Goal: Task Accomplishment & Management: Manage account settings

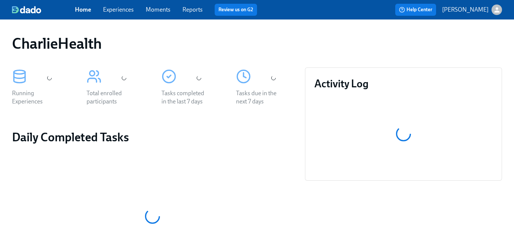
click at [115, 11] on link "Experiences" at bounding box center [118, 9] width 31 height 7
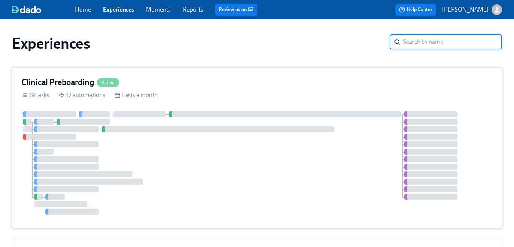
click at [234, 96] on div "19 tasks 12 automations Lasts a month" at bounding box center [256, 95] width 471 height 8
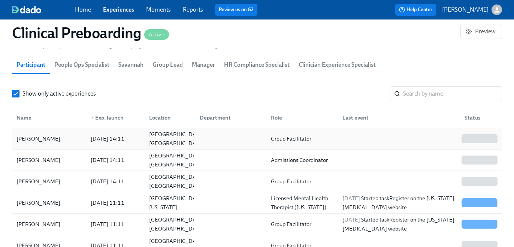
scroll to position [844, 0]
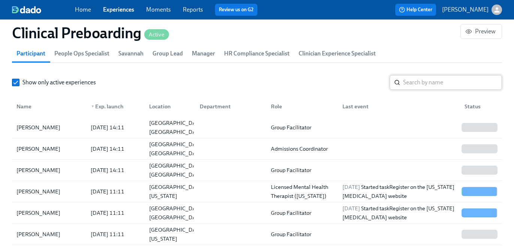
click at [435, 86] on input "search" at bounding box center [452, 82] width 99 height 15
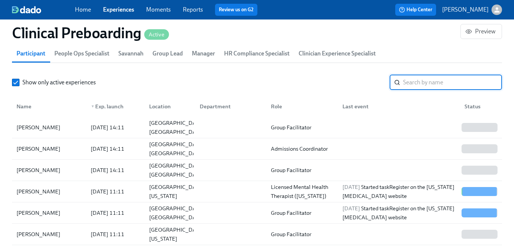
paste input "[PERSON_NAME]"
type input "[PERSON_NAME]"
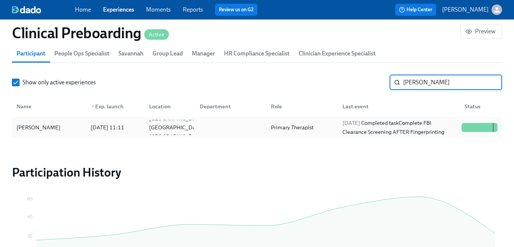
click at [315, 123] on div "Primary Therapist" at bounding box center [292, 127] width 49 height 9
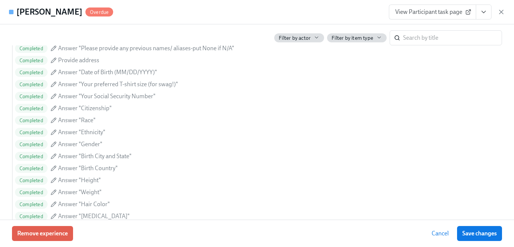
scroll to position [624, 0]
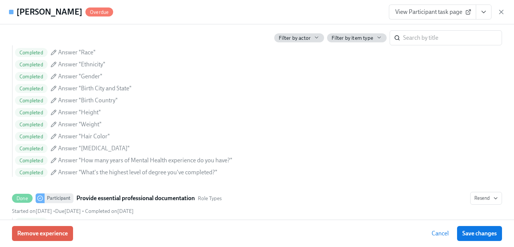
click at [484, 11] on icon "View task page" at bounding box center [483, 11] width 7 height 7
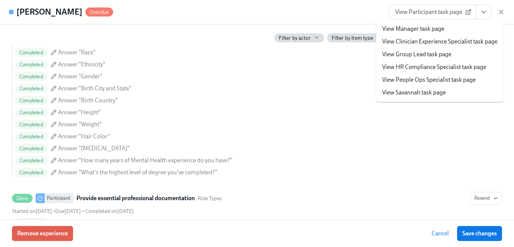
click at [446, 63] on link "View HR Compliance Specialist task page" at bounding box center [434, 67] width 104 height 8
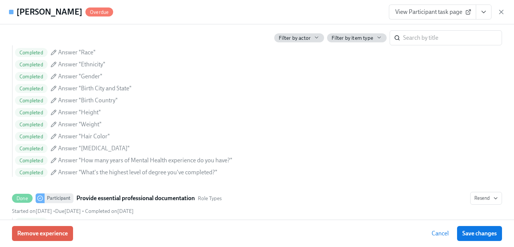
click at [335, 121] on div "Completed Answer "Weight"" at bounding box center [258, 124] width 487 height 9
click at [339, 32] on div "Filter by actor Filter by item type ​" at bounding box center [257, 34] width 490 height 21
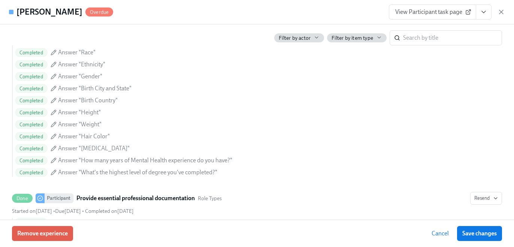
click at [496, 7] on div "View Participant task page" at bounding box center [447, 11] width 116 height 15
click at [499, 12] on icon "button" at bounding box center [500, 11] width 7 height 7
click at [472, 22] on div "Clinical Preboarding Active Preview" at bounding box center [257, 33] width 502 height 30
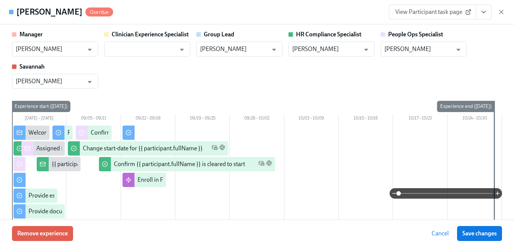
scroll to position [1576, 0]
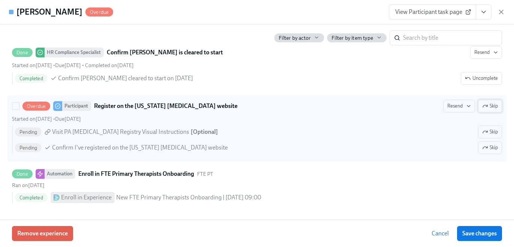
click at [498, 106] on button "Skip" at bounding box center [490, 106] width 24 height 13
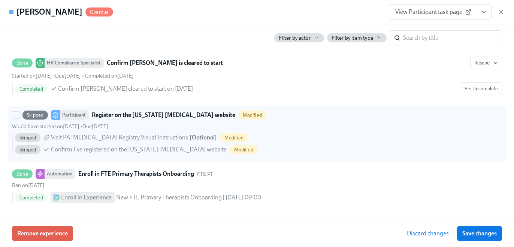
scroll to position [1565, 0]
click at [480, 226] on button "Save changes" at bounding box center [479, 233] width 45 height 15
click at [481, 226] on div "Discard changes Save changes" at bounding box center [451, 233] width 100 height 15
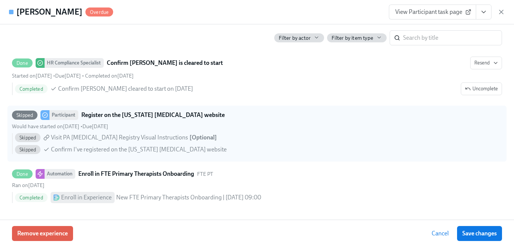
scroll to position [1073, 0]
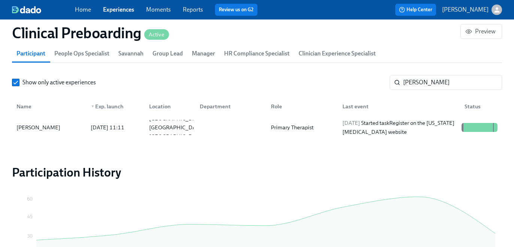
click at [117, 8] on link "Experiences" at bounding box center [118, 9] width 31 height 7
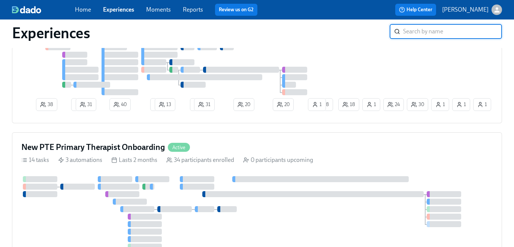
scroll to position [310, 0]
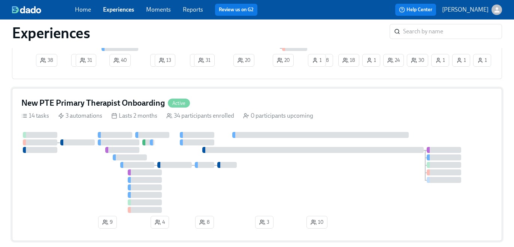
click at [197, 106] on div "New PTE Primary Therapist Onboarding Active" at bounding box center [256, 102] width 471 height 11
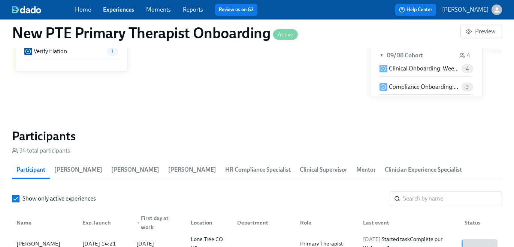
scroll to position [706, 0]
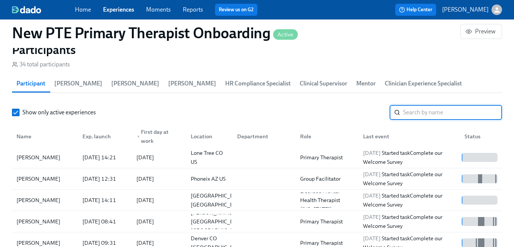
click at [408, 110] on input "search" at bounding box center [452, 112] width 99 height 15
paste input "D5SJUDHLP3EV"
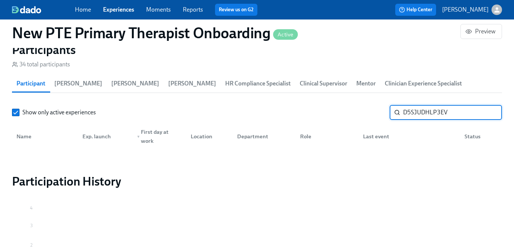
click at [416, 110] on input "D5SJUDHLP3EV" at bounding box center [452, 112] width 99 height 15
click at [423, 109] on input "johnson" at bounding box center [452, 112] width 99 height 15
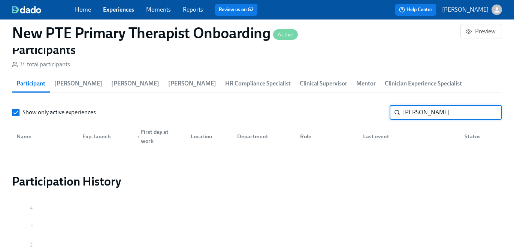
type input "brittany"
click at [119, 7] on link "Experiences" at bounding box center [118, 9] width 31 height 7
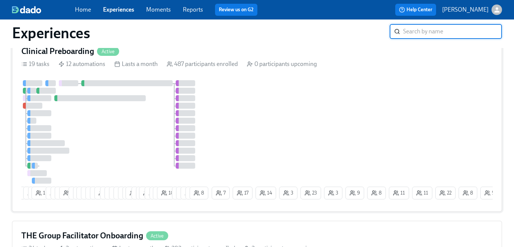
scroll to position [22, 0]
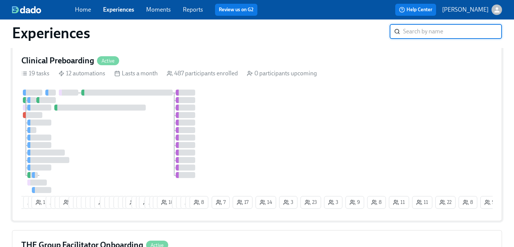
click at [217, 136] on div "6 6 6 3 14 9 1 6 8 5 4 24 22 14 13 13 3 3 5 7 3 7 26 4 2 19 6 7 11 18 7 8 9 4 8…" at bounding box center [256, 150] width 471 height 122
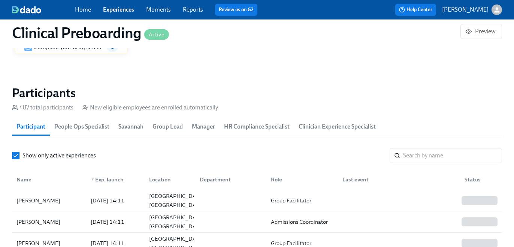
scroll to position [788, 0]
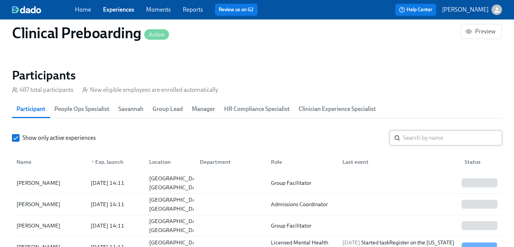
click at [423, 136] on input "search" at bounding box center [452, 137] width 99 height 15
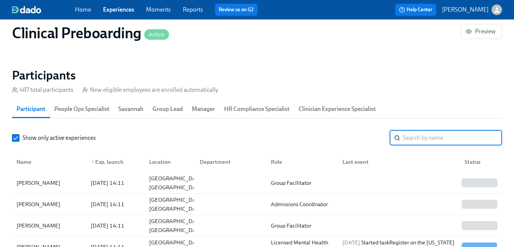
paste input "D5SJUDHLP3EV"
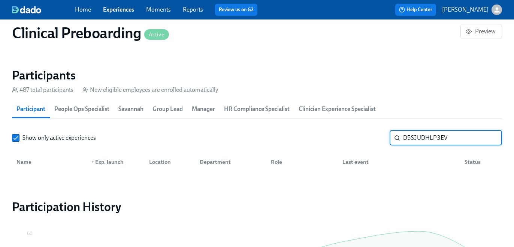
click at [423, 136] on input "D5SJUDHLP3EV" at bounding box center [452, 137] width 99 height 15
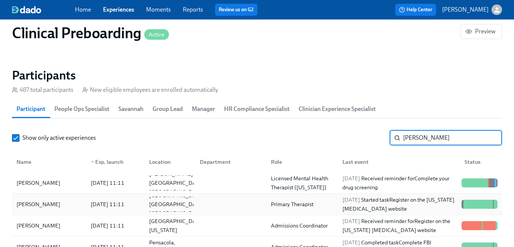
click at [353, 203] on span "2025/09/12" at bounding box center [351, 199] width 18 height 7
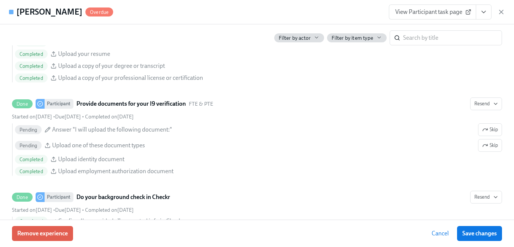
scroll to position [971, 0]
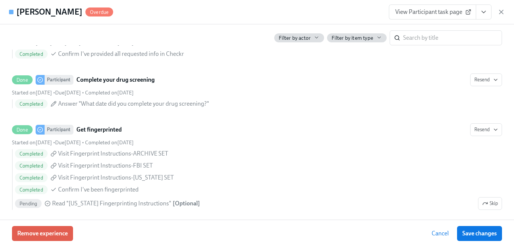
click at [483, 12] on icon "View task page" at bounding box center [483, 11] width 7 height 7
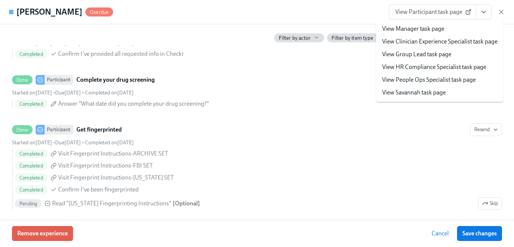
click at [450, 67] on link "View HR Compliance Specialist task page" at bounding box center [434, 67] width 104 height 8
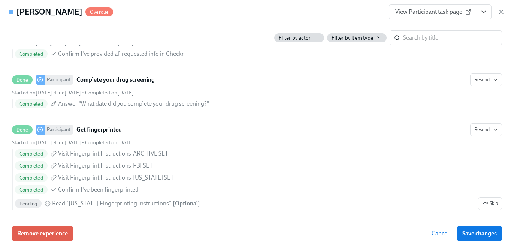
scroll to position [0, 8850]
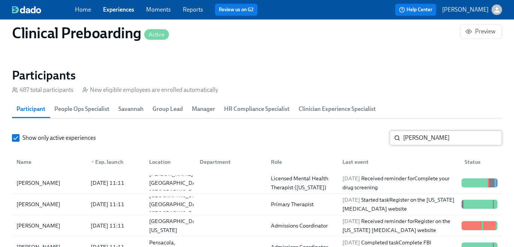
click at [411, 137] on input "johnson" at bounding box center [452, 137] width 99 height 15
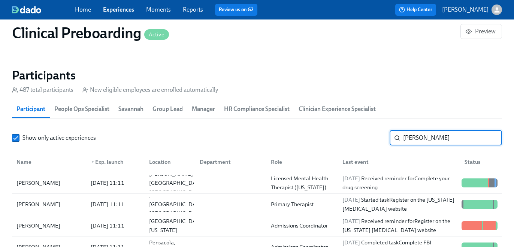
click at [411, 137] on input "johnson" at bounding box center [452, 137] width 99 height 15
paste input "Timrequs Tucker"
type input "Timrequs Tucker"
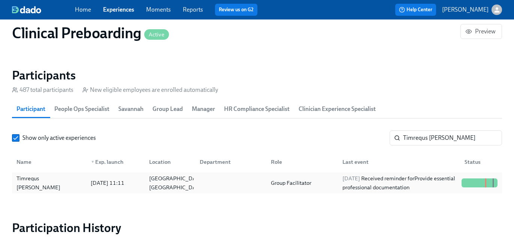
click at [387, 182] on div "2025/09/09 Received reminder for Provide essential professional documentation" at bounding box center [398, 183] width 119 height 18
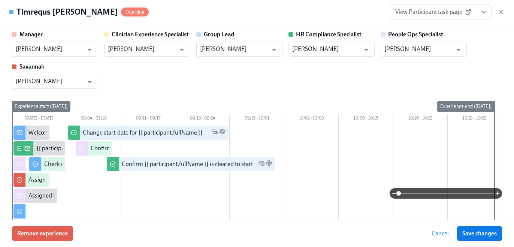
click at [474, 18] on link "View Participant task page" at bounding box center [432, 11] width 87 height 15
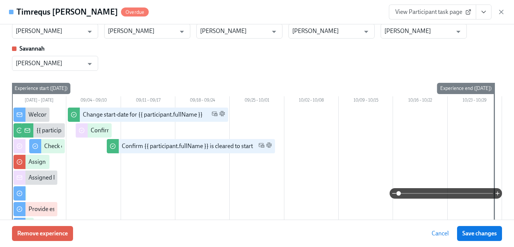
click at [484, 13] on icon "View task page" at bounding box center [483, 11] width 7 height 7
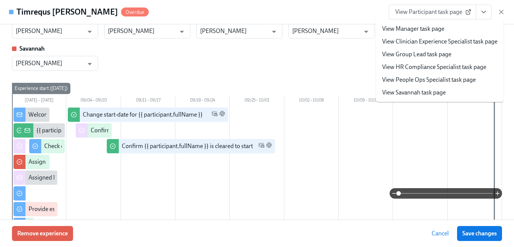
click at [450, 68] on link "View HR Compliance Specialist task page" at bounding box center [434, 67] width 104 height 8
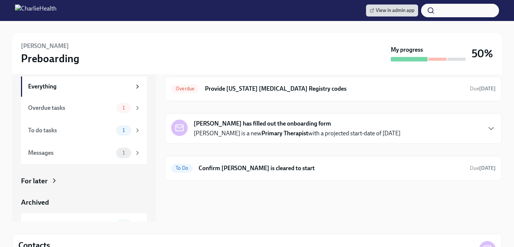
scroll to position [30, 0]
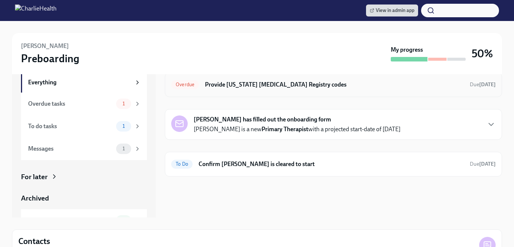
click at [321, 85] on h6 "Provide Pennsylvania Child Abuse Registry codes" at bounding box center [334, 84] width 259 height 8
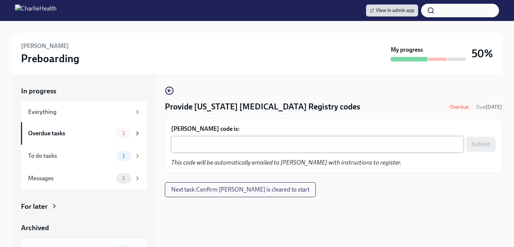
click at [287, 143] on textarea "Brittany Johnson's code is:" at bounding box center [317, 144] width 283 height 9
paste textarea "D5SJUDHLP3EV"
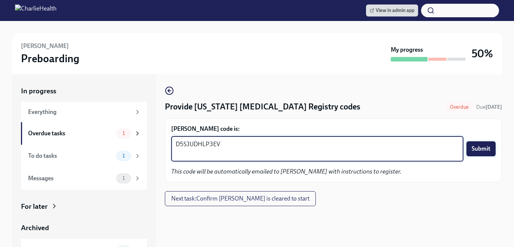
type textarea "D5SJUDHLP3EV"
click at [489, 148] on span "Submit" at bounding box center [480, 148] width 19 height 7
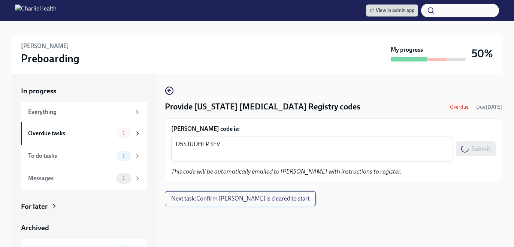
click at [285, 197] on span "Next task : Confirm Brittany Johnson is cleared to start" at bounding box center [240, 198] width 138 height 7
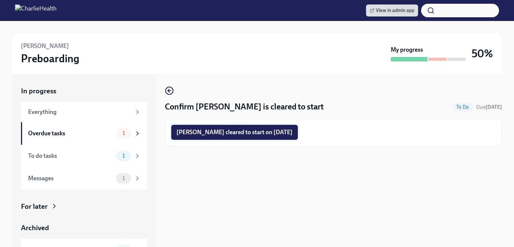
click at [285, 129] on span "Brittany Johnson cleared to start on 09/15/2025" at bounding box center [234, 131] width 116 height 7
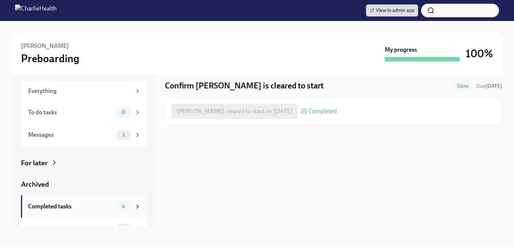
scroll to position [14, 0]
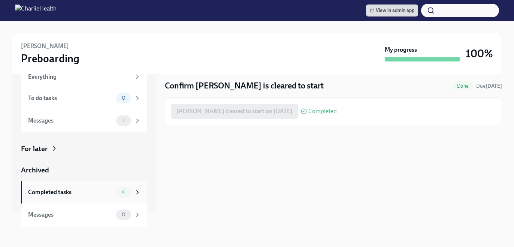
click at [100, 190] on div "Completed tasks" at bounding box center [70, 192] width 85 height 8
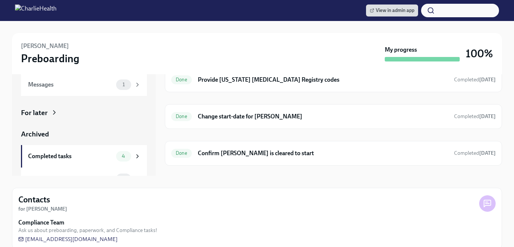
scroll to position [82, 0]
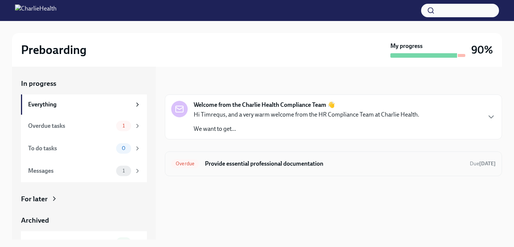
click at [368, 164] on h6 "Provide essential professional documentation" at bounding box center [334, 163] width 259 height 8
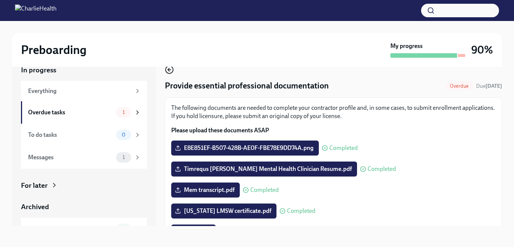
click at [170, 69] on icon "button" at bounding box center [169, 69] width 9 height 9
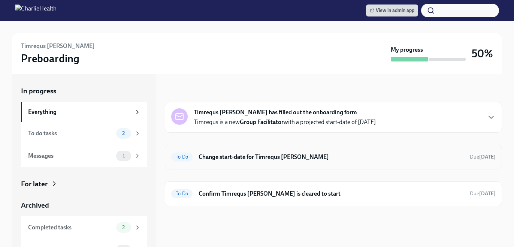
click at [296, 159] on h6 "Change start-date for Timrequs [PERSON_NAME]" at bounding box center [330, 157] width 265 height 8
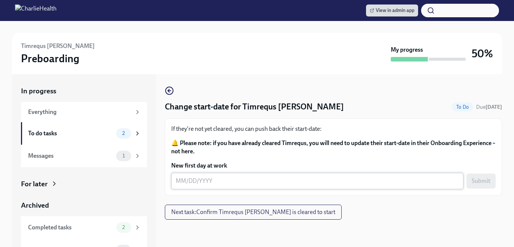
click at [210, 186] on div "x ​" at bounding box center [317, 181] width 292 height 16
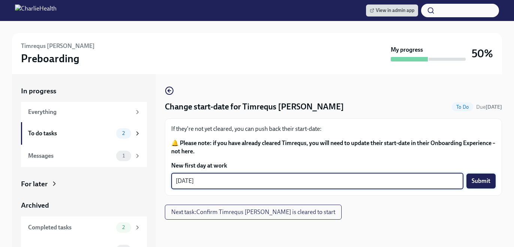
type textarea "[DATE]"
click at [479, 180] on span "Submit" at bounding box center [480, 180] width 19 height 7
